Goal: Check status: Check status

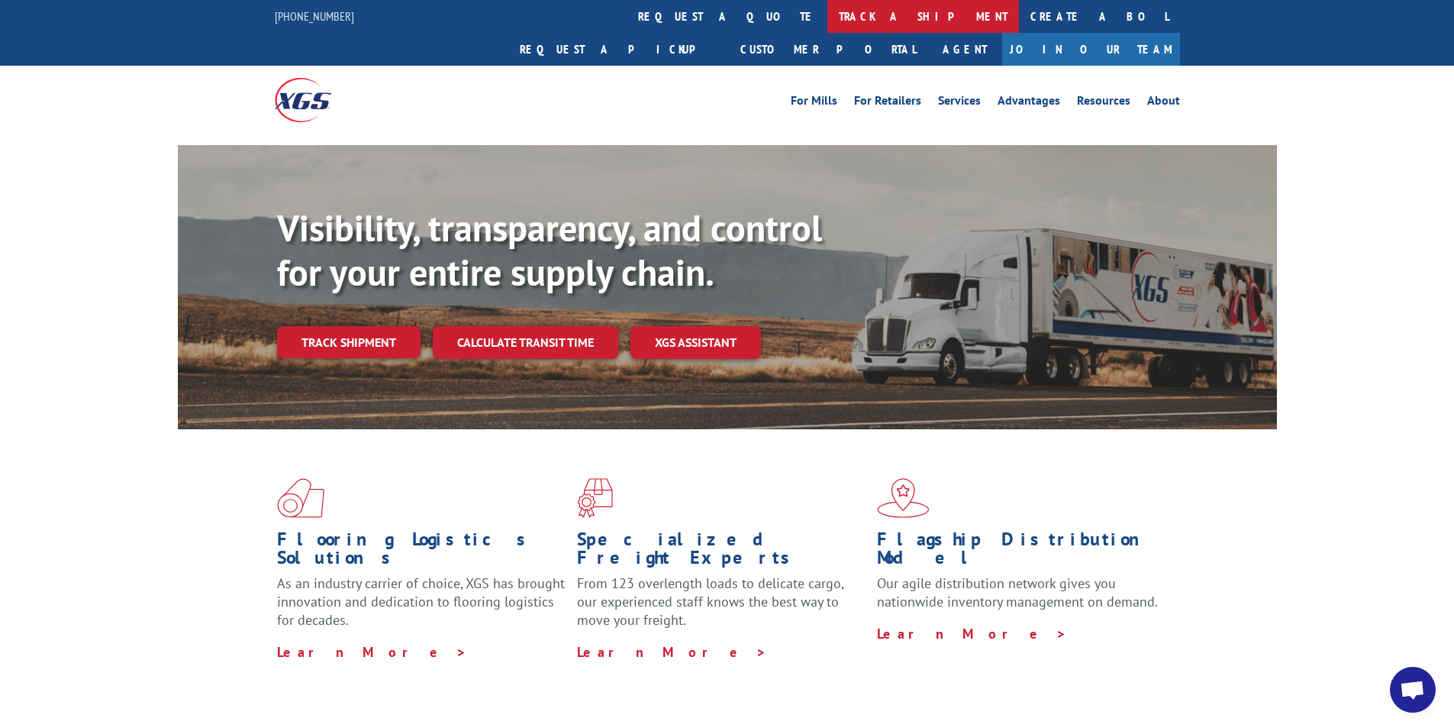
click at [828, 21] on link "track a shipment" at bounding box center [924, 16] width 192 height 33
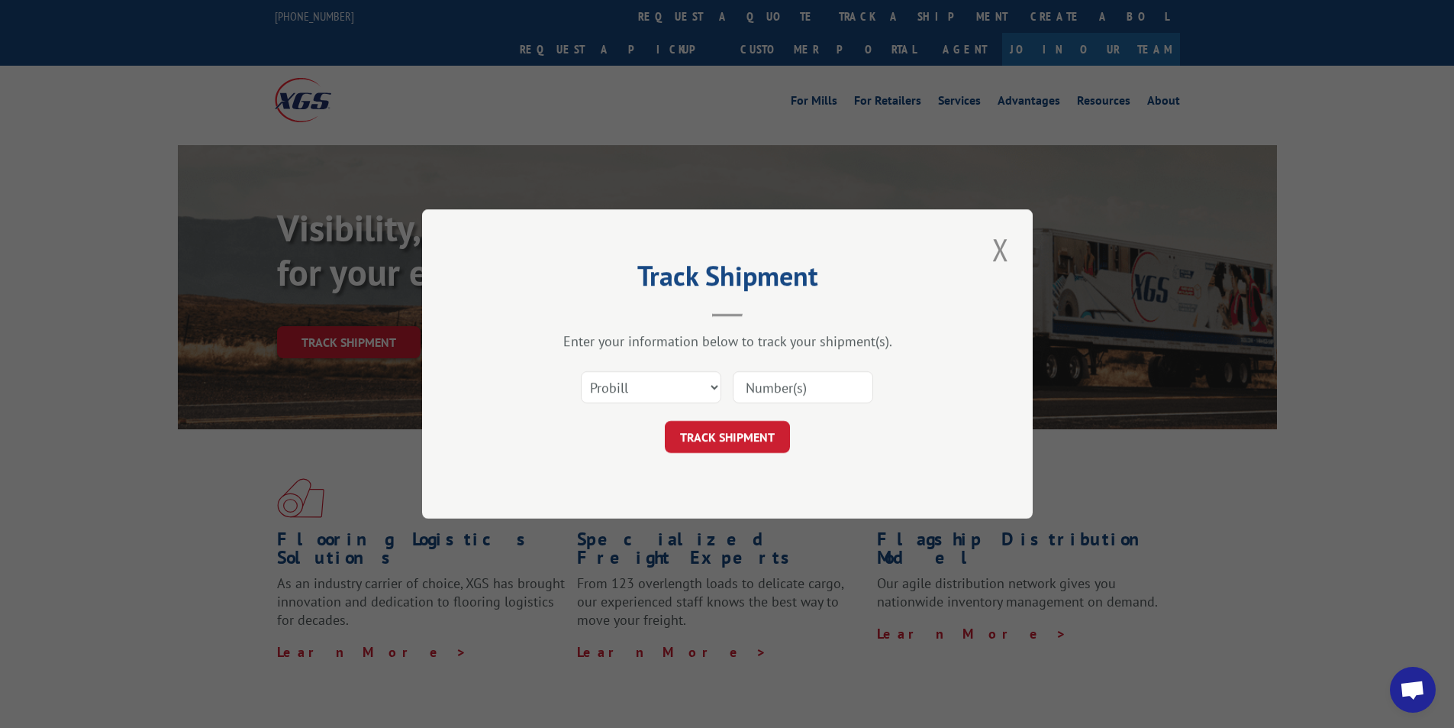
click at [657, 404] on div "Select category... Probill BOL PO" at bounding box center [651, 387] width 139 height 35
click at [657, 395] on select "Select category... Probill BOL PO" at bounding box center [651, 387] width 140 height 32
select select "bol"
click at [581, 371] on select "Select category... Probill BOL PO" at bounding box center [651, 387] width 140 height 32
click at [799, 389] on input at bounding box center [803, 387] width 140 height 32
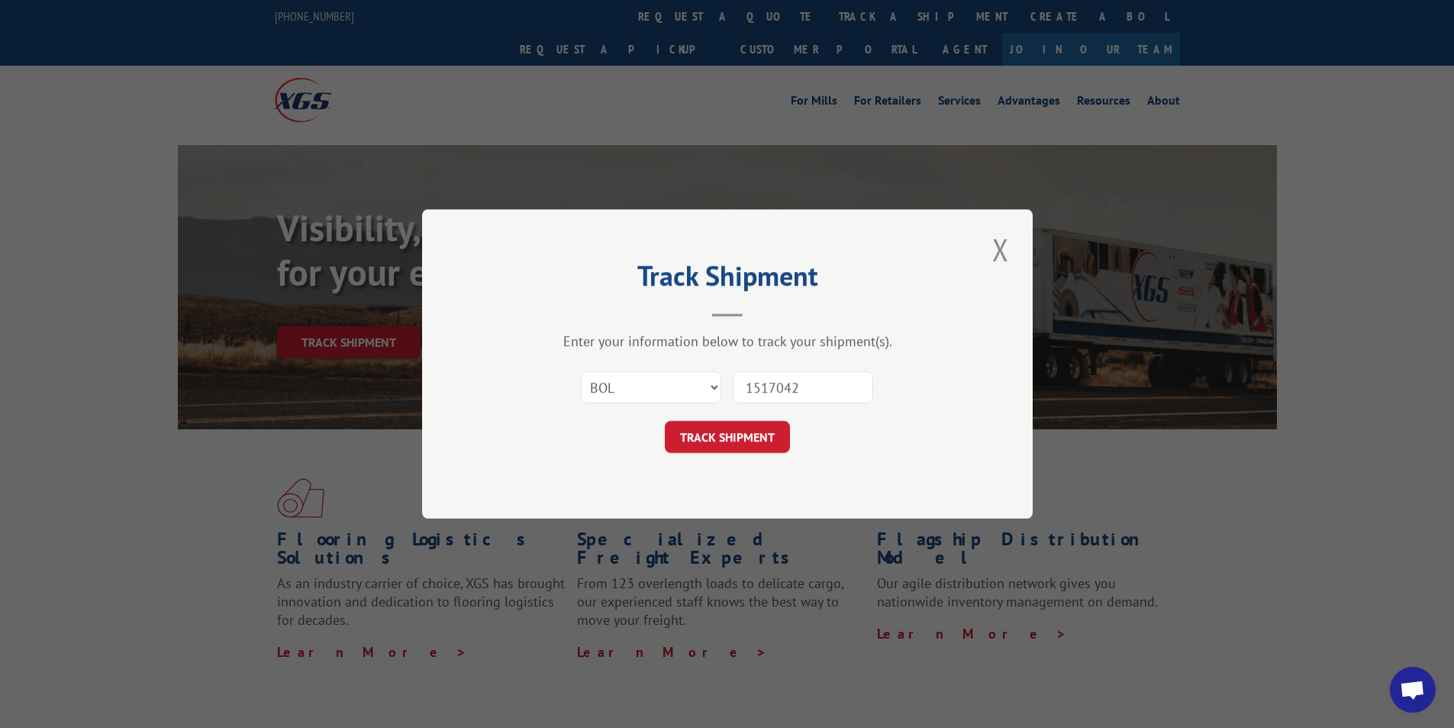
type input "15170420"
click button "TRACK SHIPMENT" at bounding box center [727, 437] width 125 height 32
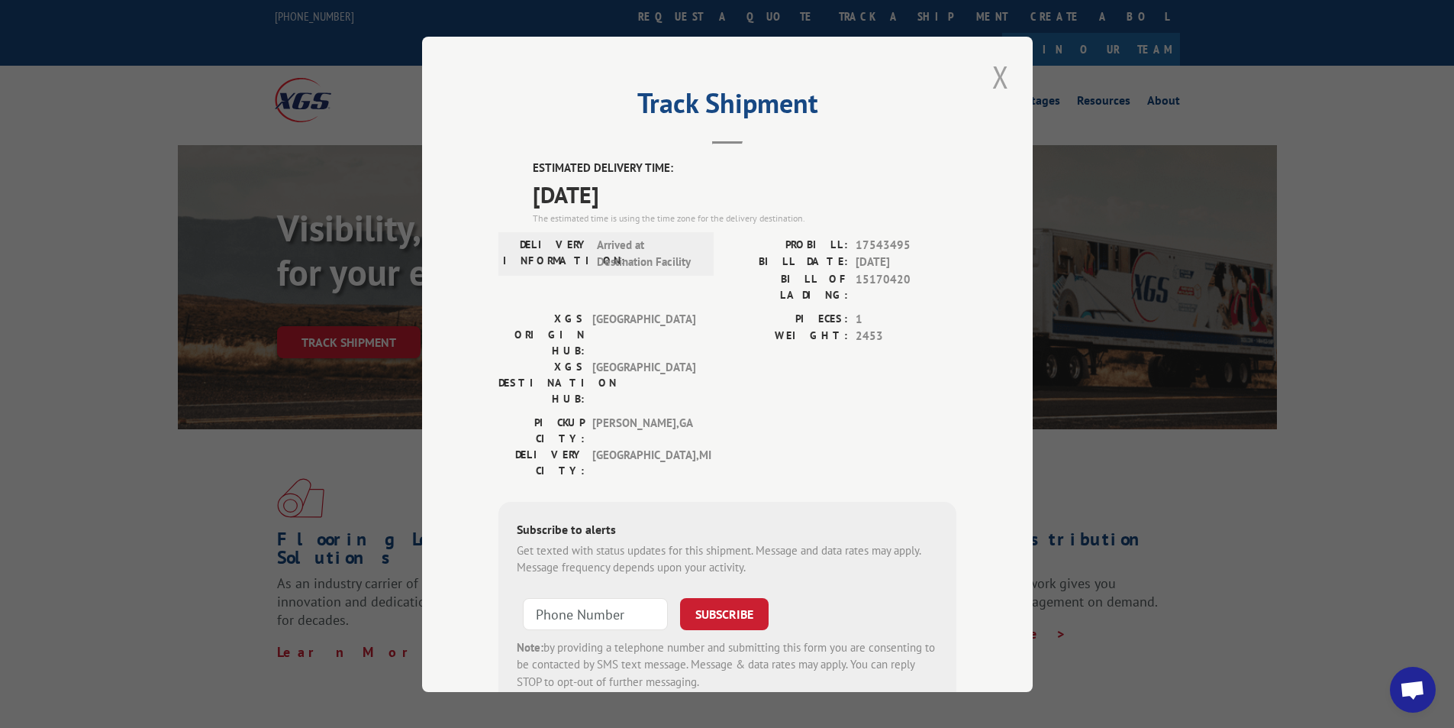
click at [998, 82] on button "Close modal" at bounding box center [1001, 77] width 26 height 42
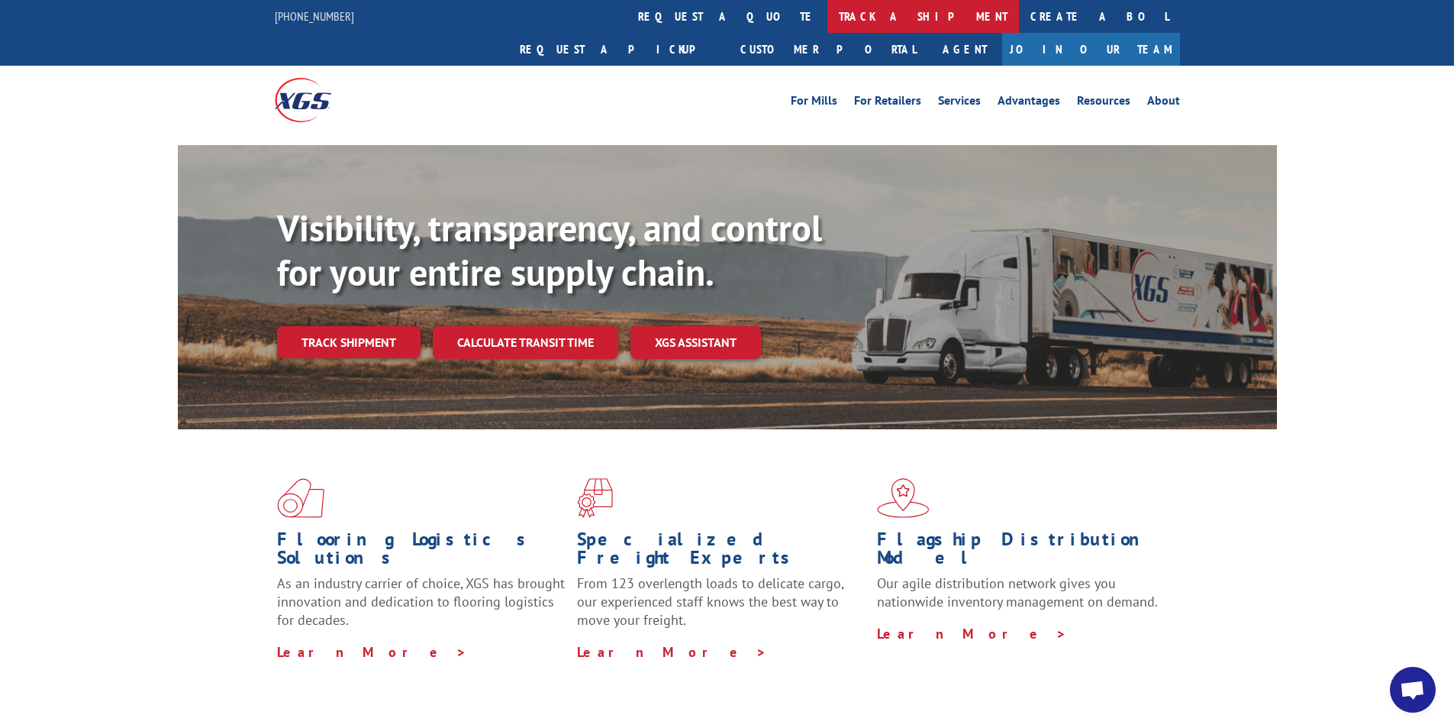
click at [828, 17] on link "track a shipment" at bounding box center [924, 16] width 192 height 33
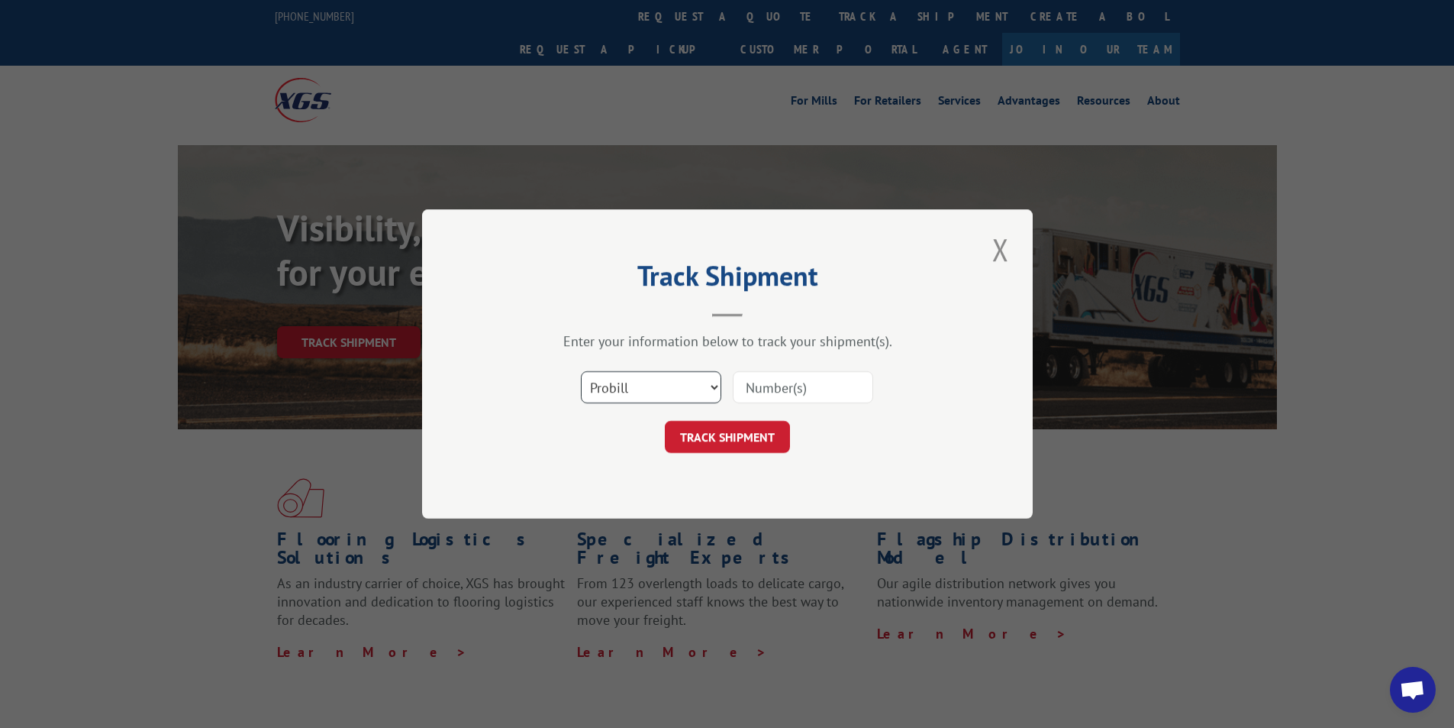
click at [642, 396] on select "Select category... Probill BOL PO" at bounding box center [651, 387] width 140 height 32
select select "bol"
click at [581, 371] on select "Select category... Probill BOL PO" at bounding box center [651, 387] width 140 height 32
click at [765, 382] on input at bounding box center [803, 387] width 140 height 32
type input "50861241"
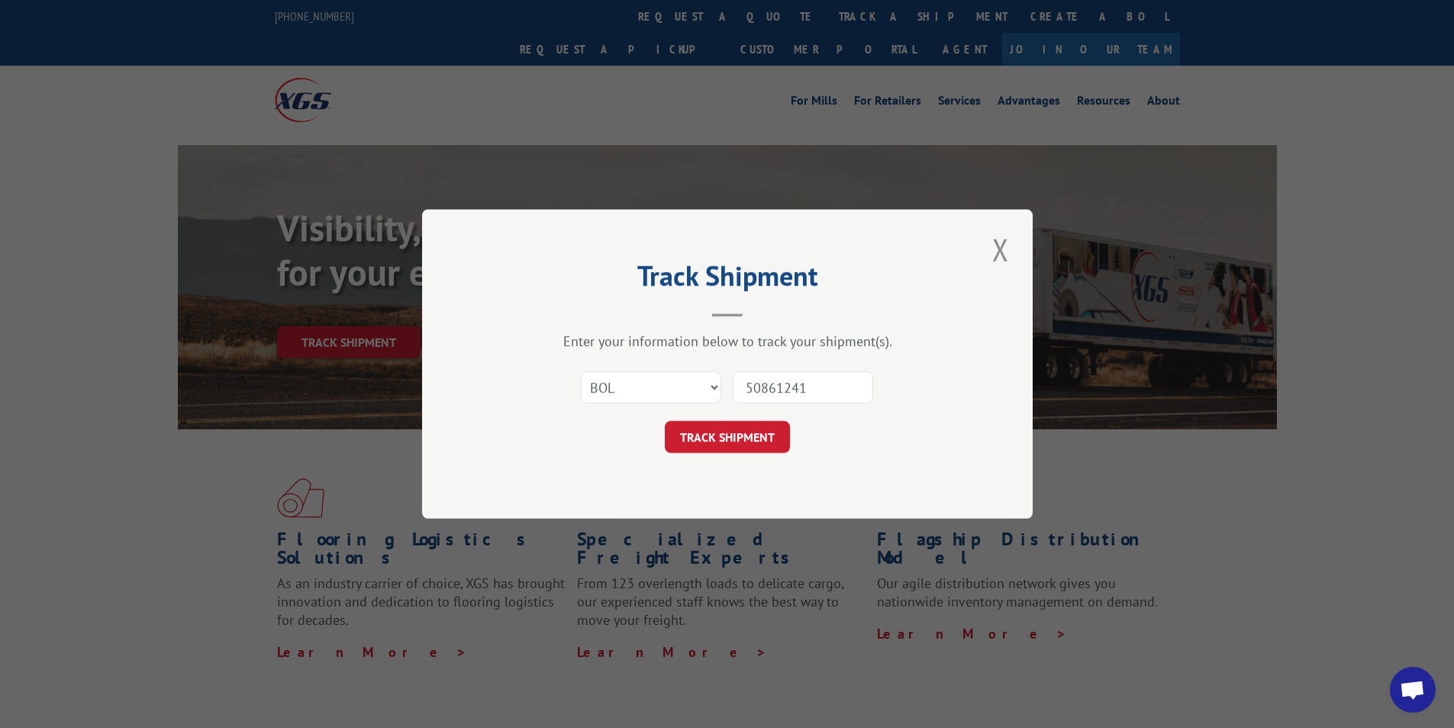
click button "TRACK SHIPMENT" at bounding box center [727, 437] width 125 height 32
